Goal: Task Accomplishment & Management: Use online tool/utility

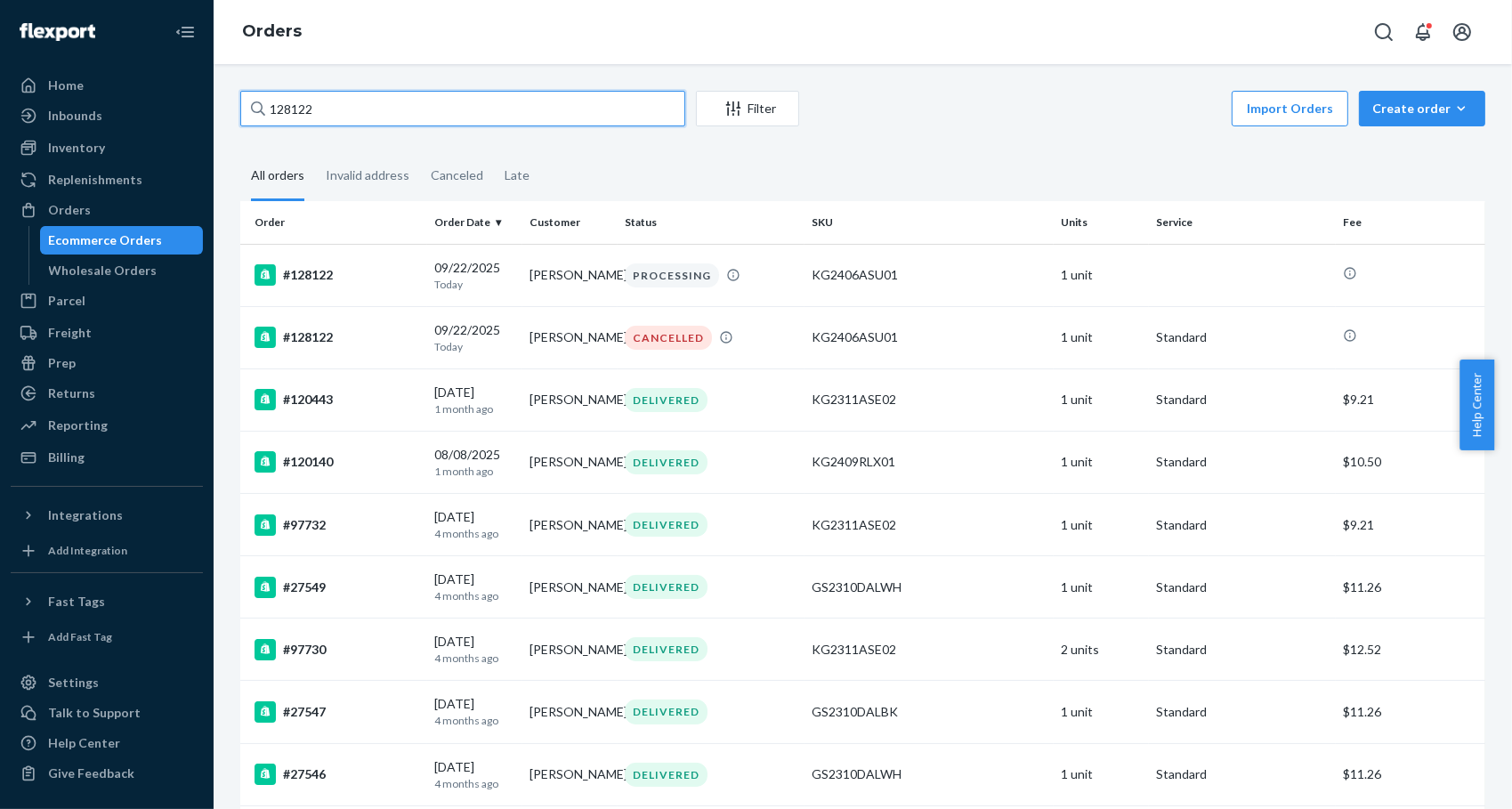
click at [377, 114] on input "128122" at bounding box center [463, 108] width 445 height 35
paste input "6841"
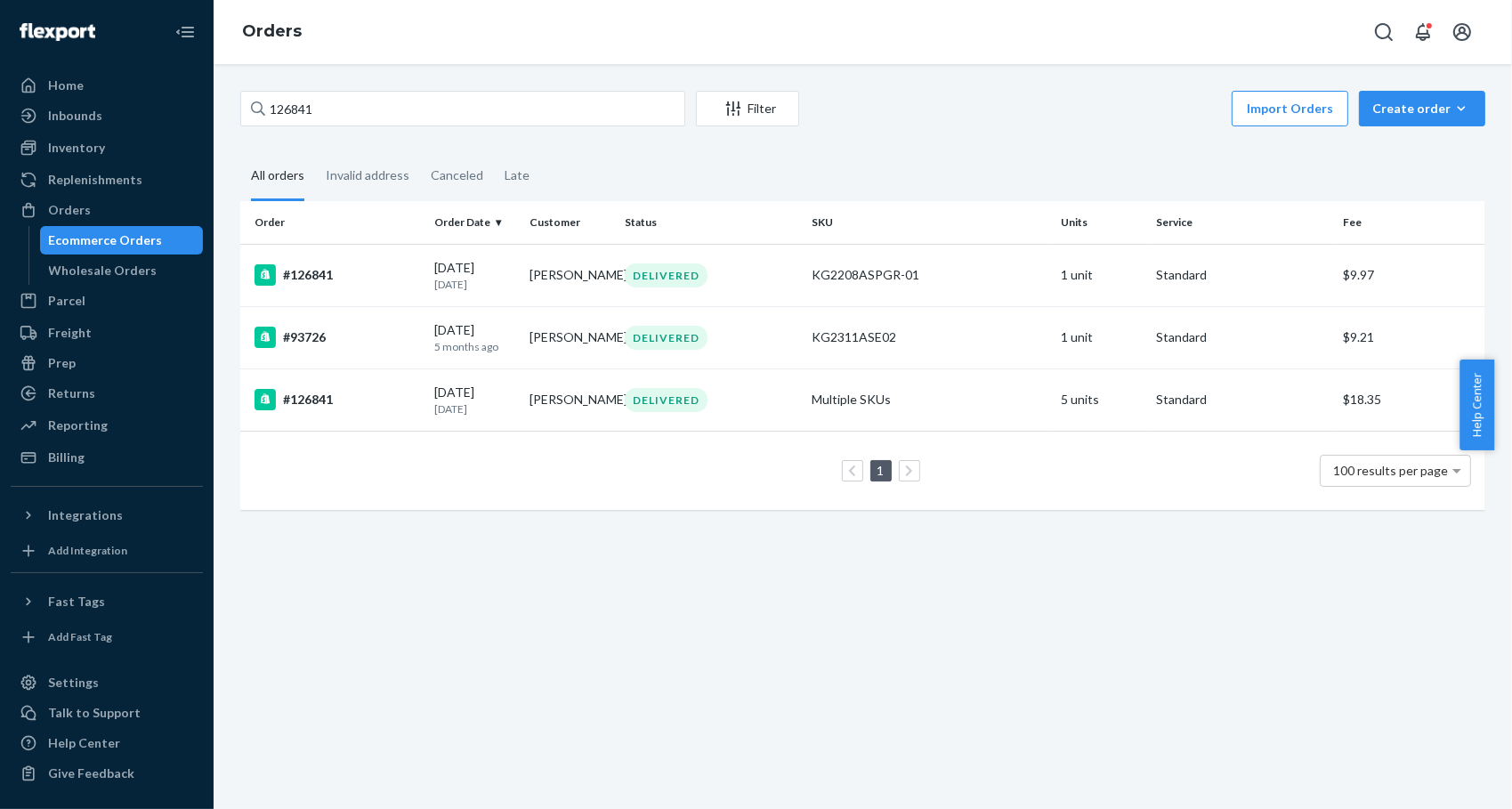
click at [457, 606] on div "126841 Filter Import Orders Create order Ecommerce order Removal order All orde…" at bounding box center [862, 436] width 1298 height 744
click at [387, 106] on input "126841" at bounding box center [463, 108] width 445 height 35
paste input "55650"
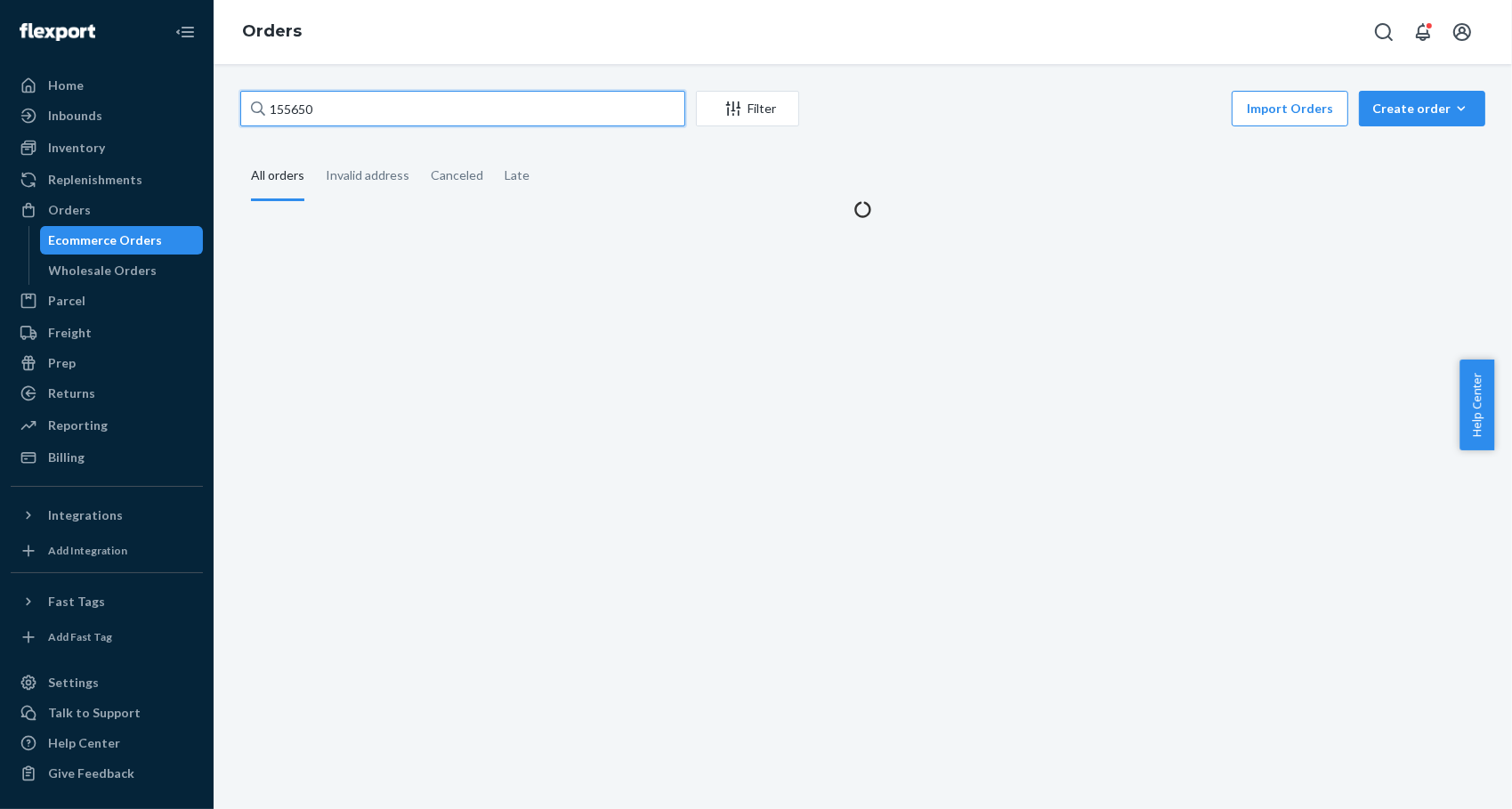
type input "155650"
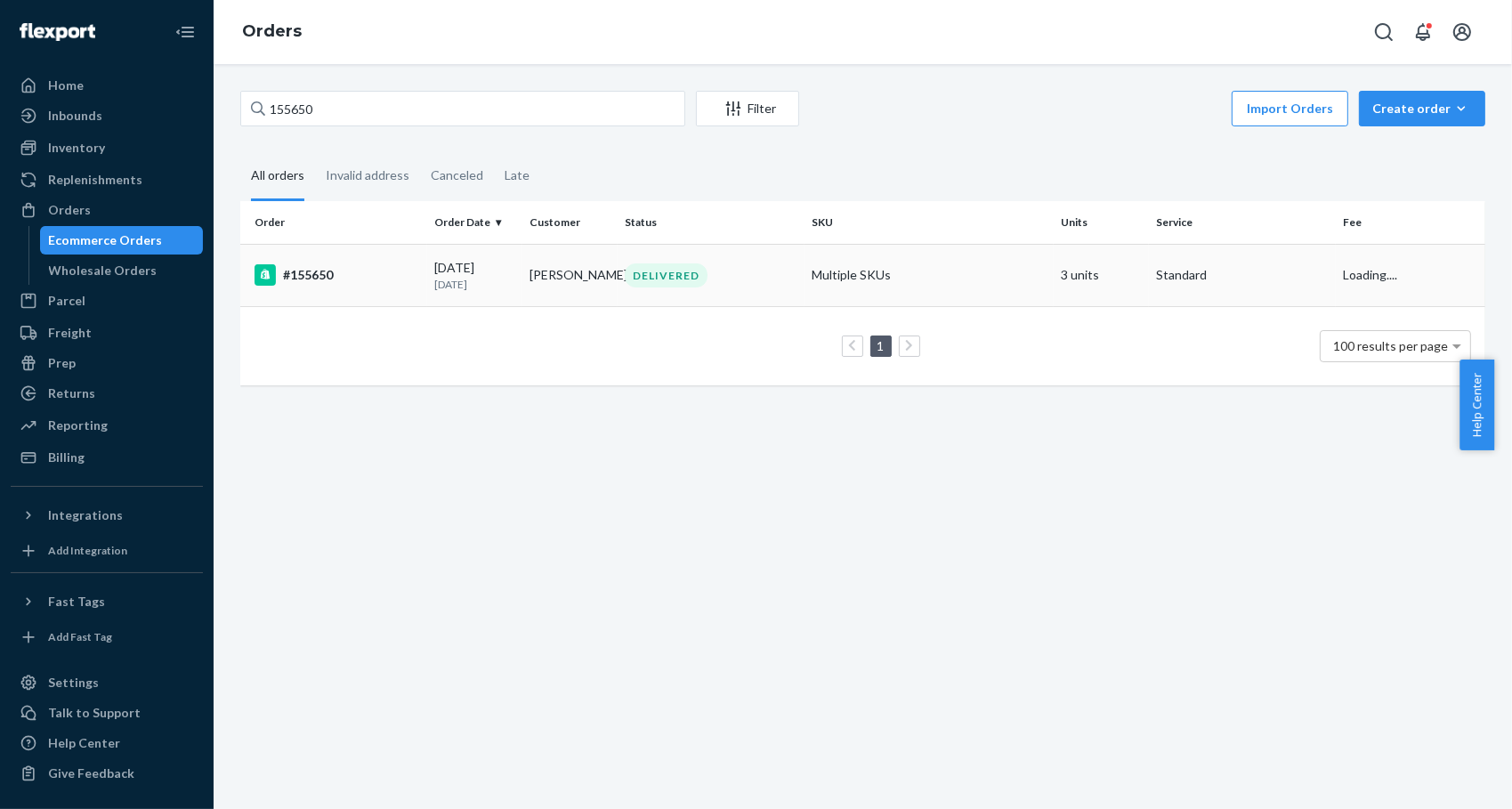
click at [333, 280] on div "#155650" at bounding box center [337, 274] width 165 height 21
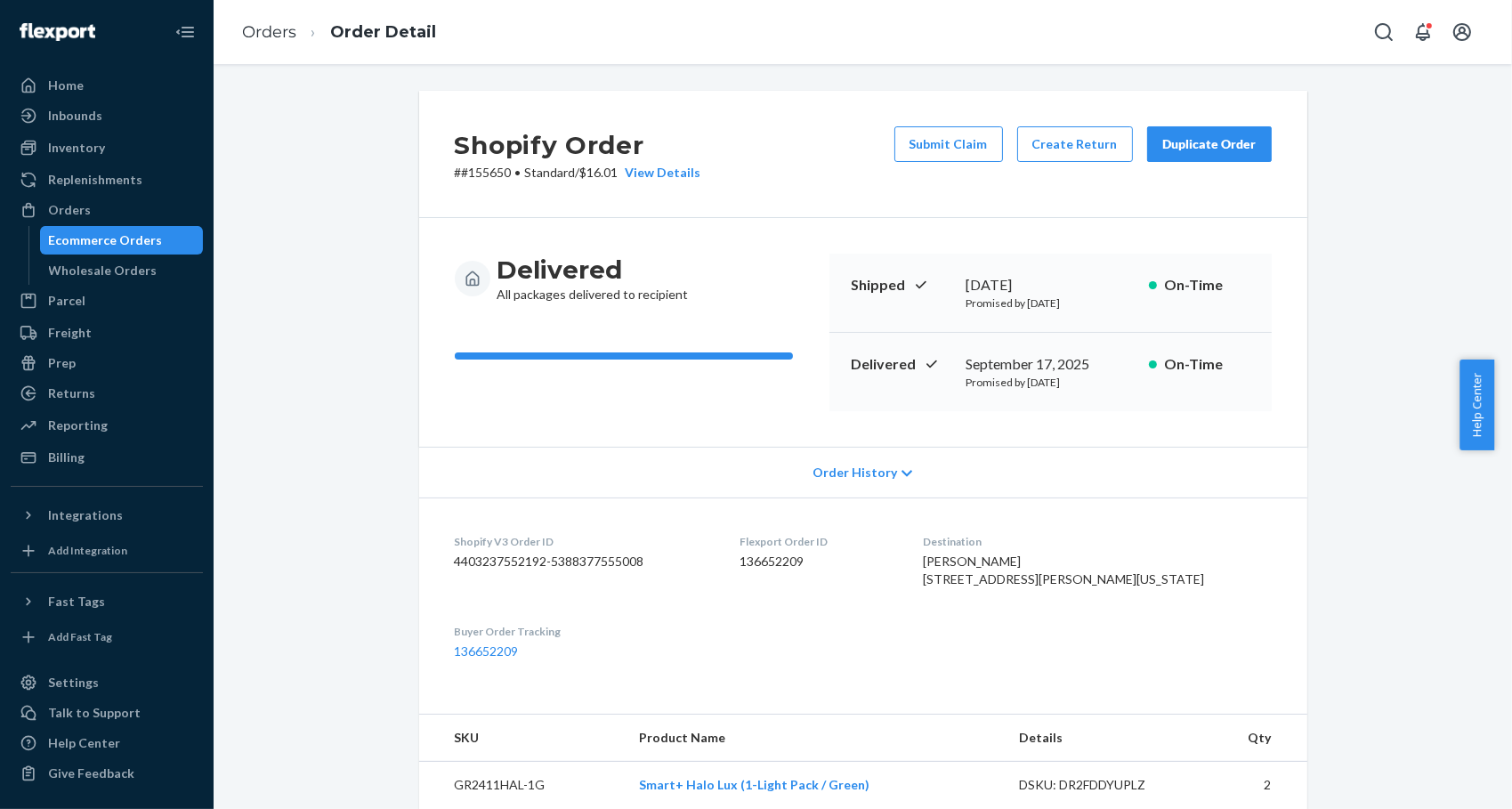
click at [1230, 135] on div "Duplicate Order" at bounding box center [1209, 143] width 94 height 18
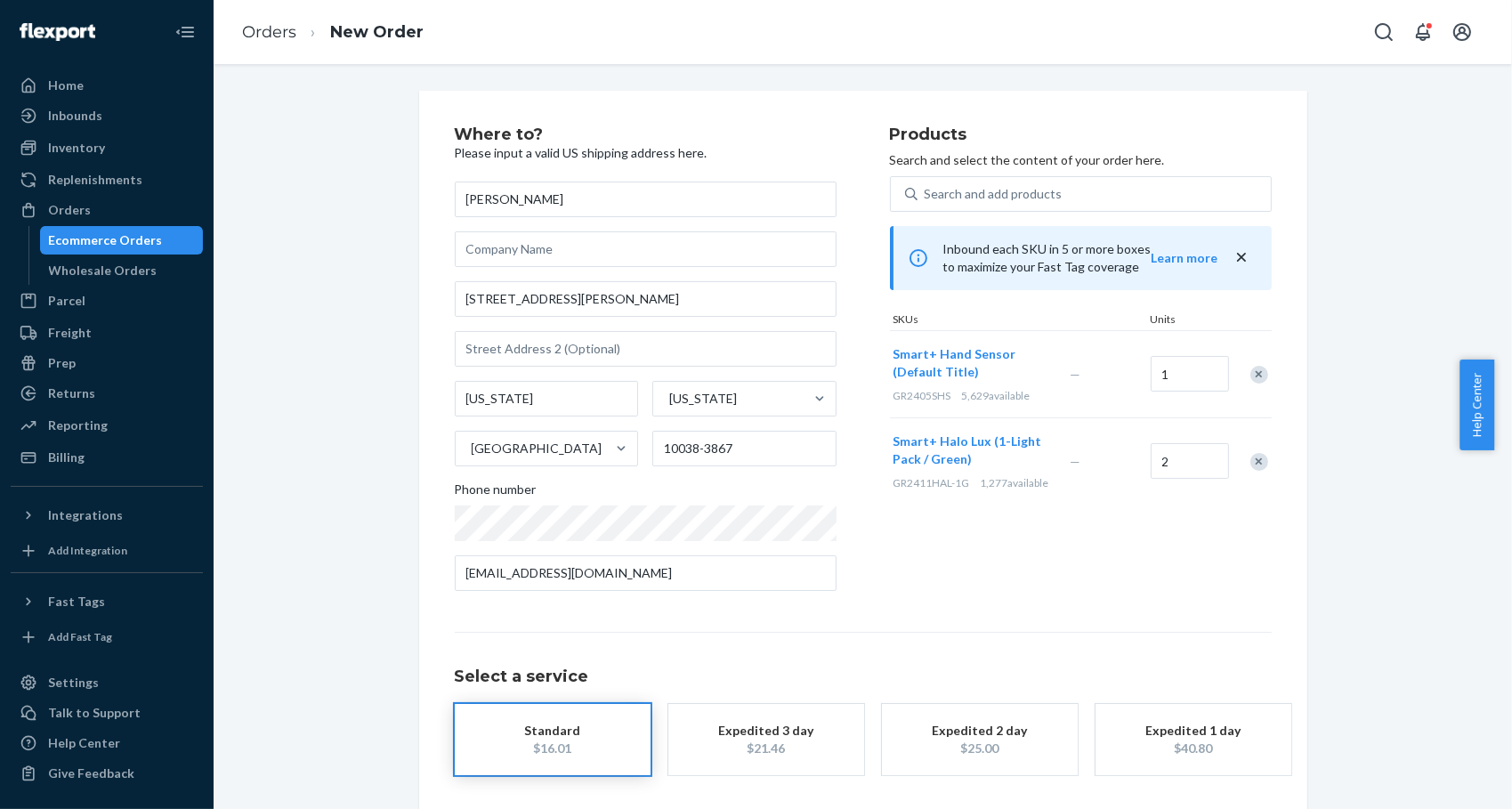
click at [1251, 369] on div "Remove Item" at bounding box center [1259, 374] width 18 height 18
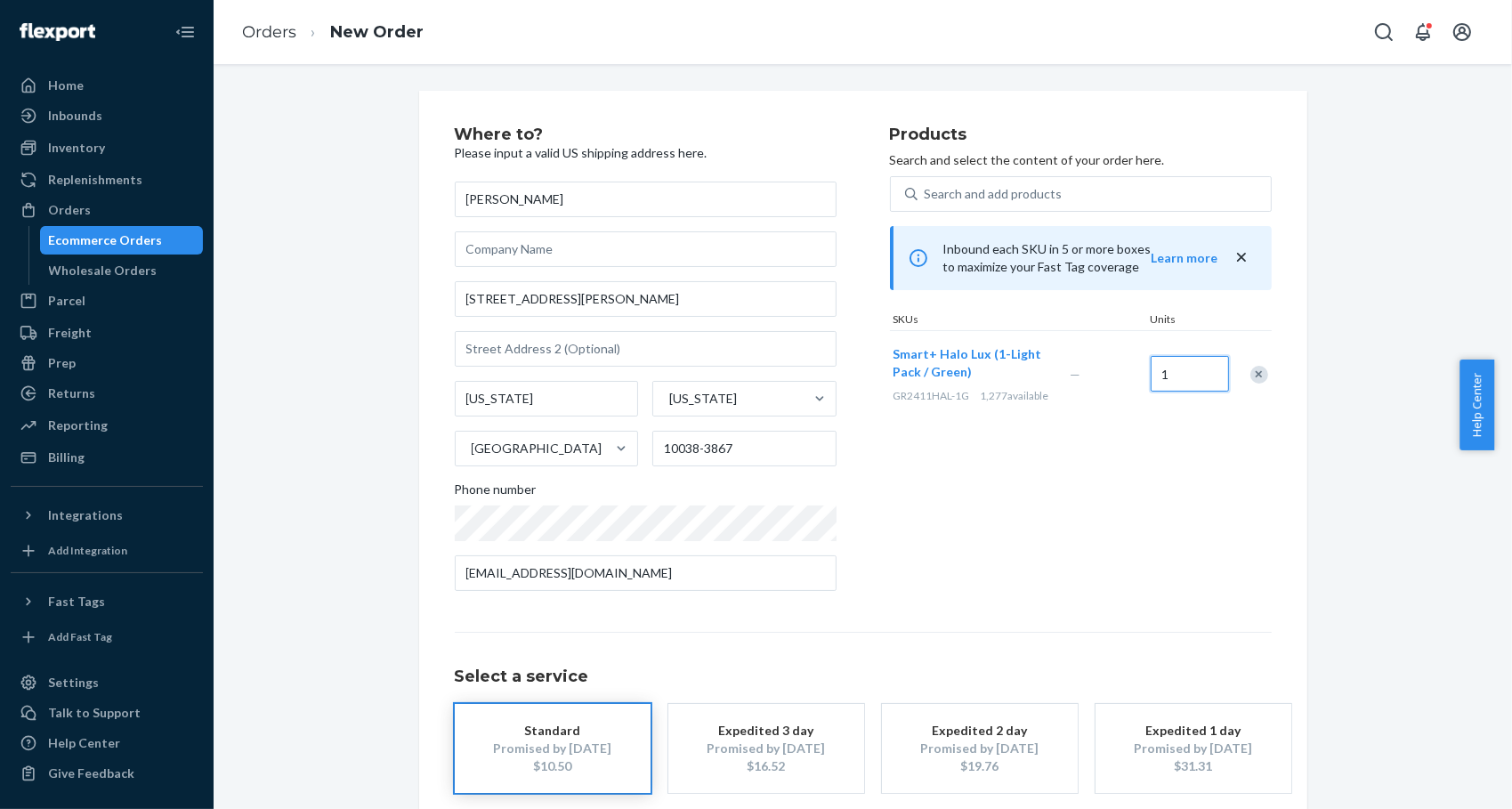
type input "1"
click at [1031, 488] on div "Products Search and select the content of your order here. Search and add produ…" at bounding box center [1081, 366] width 382 height 479
click at [1004, 508] on div "Products Search and select the content of your order here. Search and add produ…" at bounding box center [1081, 366] width 382 height 479
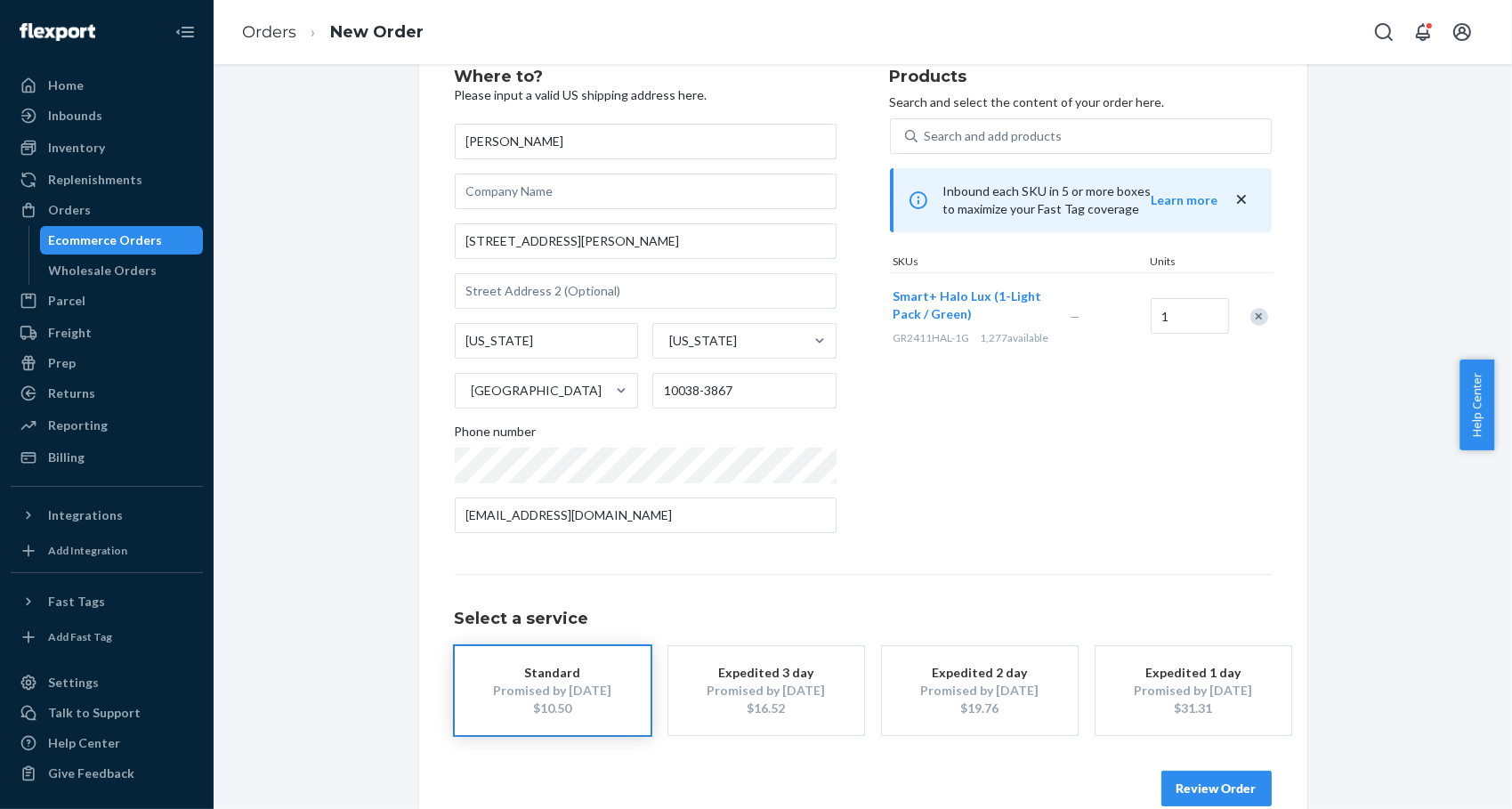
scroll to position [89, 0]
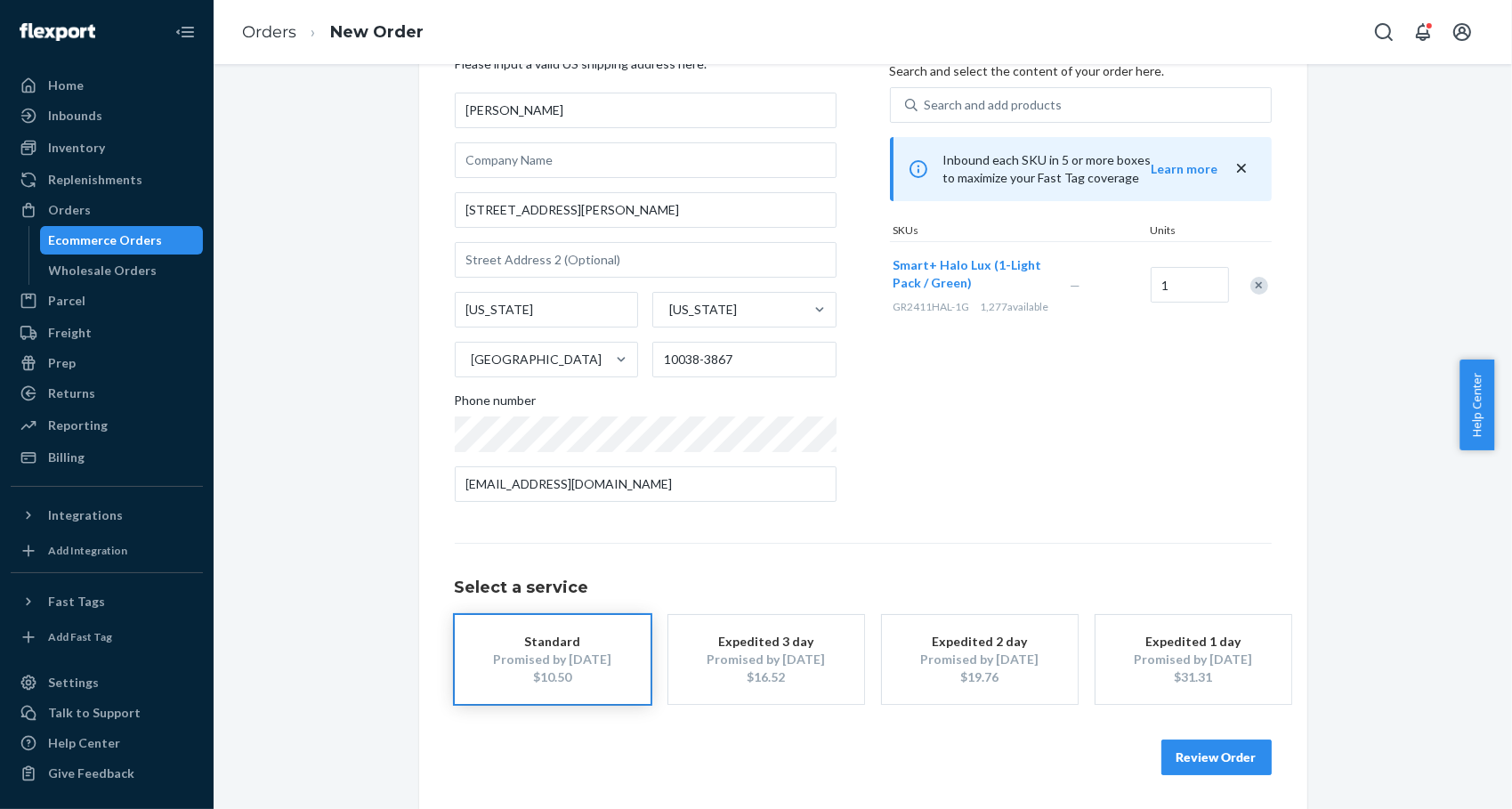
click at [534, 635] on div "Standard" at bounding box center [553, 641] width 142 height 18
click at [1167, 756] on button "Review Order" at bounding box center [1217, 757] width 110 height 35
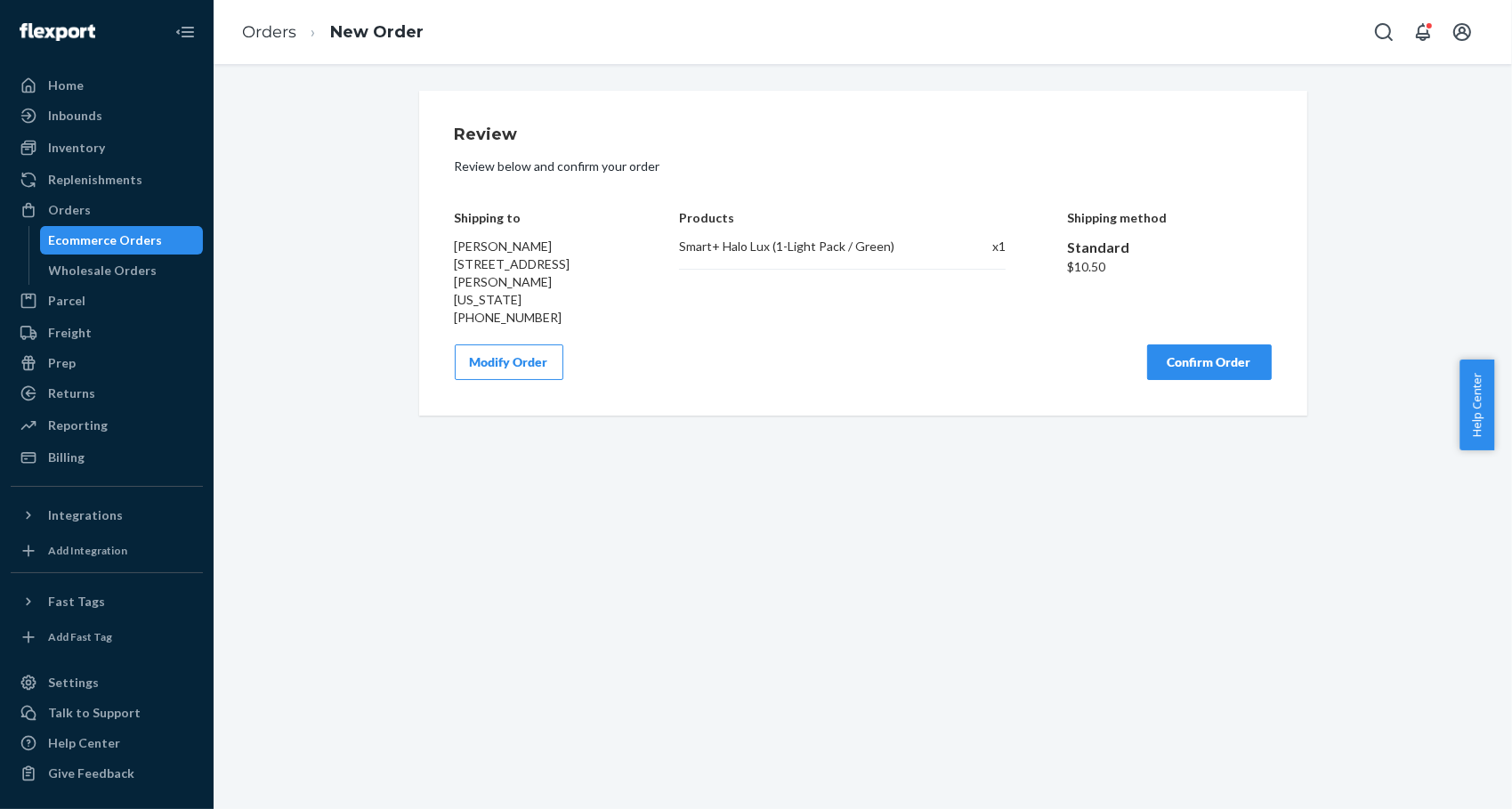
scroll to position [0, 0]
click at [1192, 348] on button "Confirm Order" at bounding box center [1209, 362] width 124 height 35
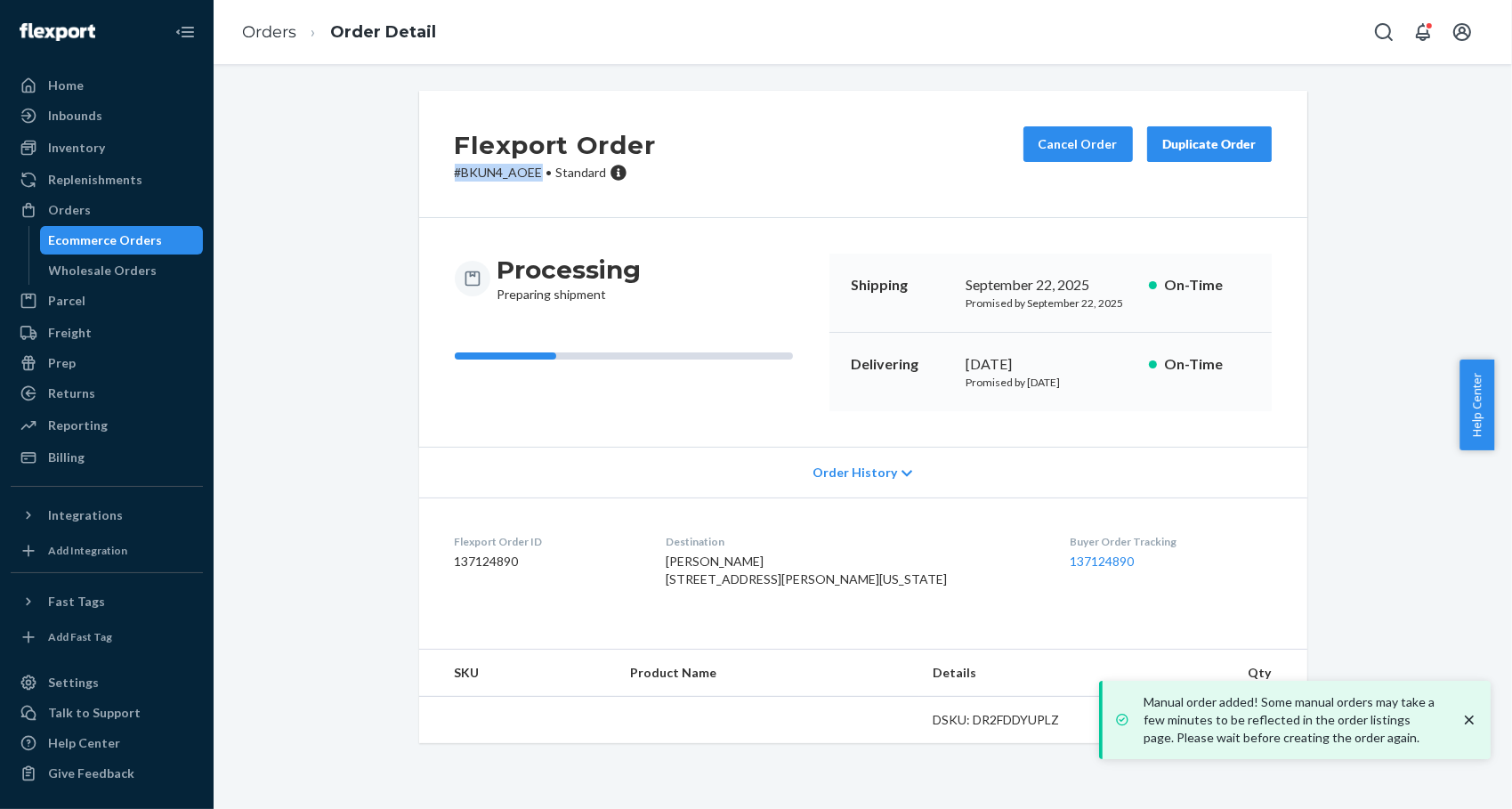
drag, startPoint x: 535, startPoint y: 170, endPoint x: 438, endPoint y: 170, distance: 97.0
click at [438, 170] on div "Flexport Order # BKUN4_AOEE • Standard Cancel Order Duplicate Order" at bounding box center [862, 155] width 888 height 127
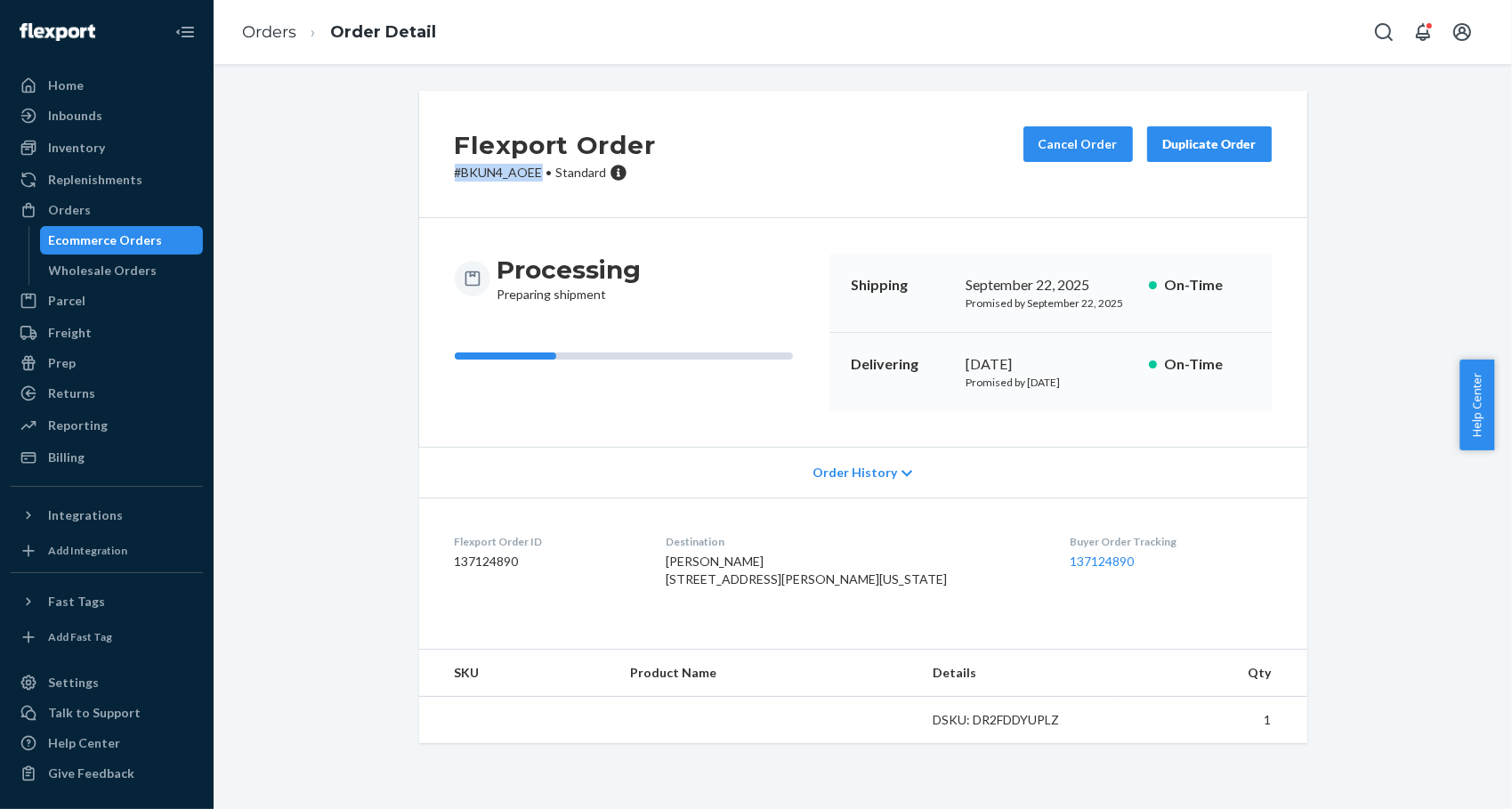
copy p "# BKUN4_AOEE"
